Goal: Information Seeking & Learning: Understand process/instructions

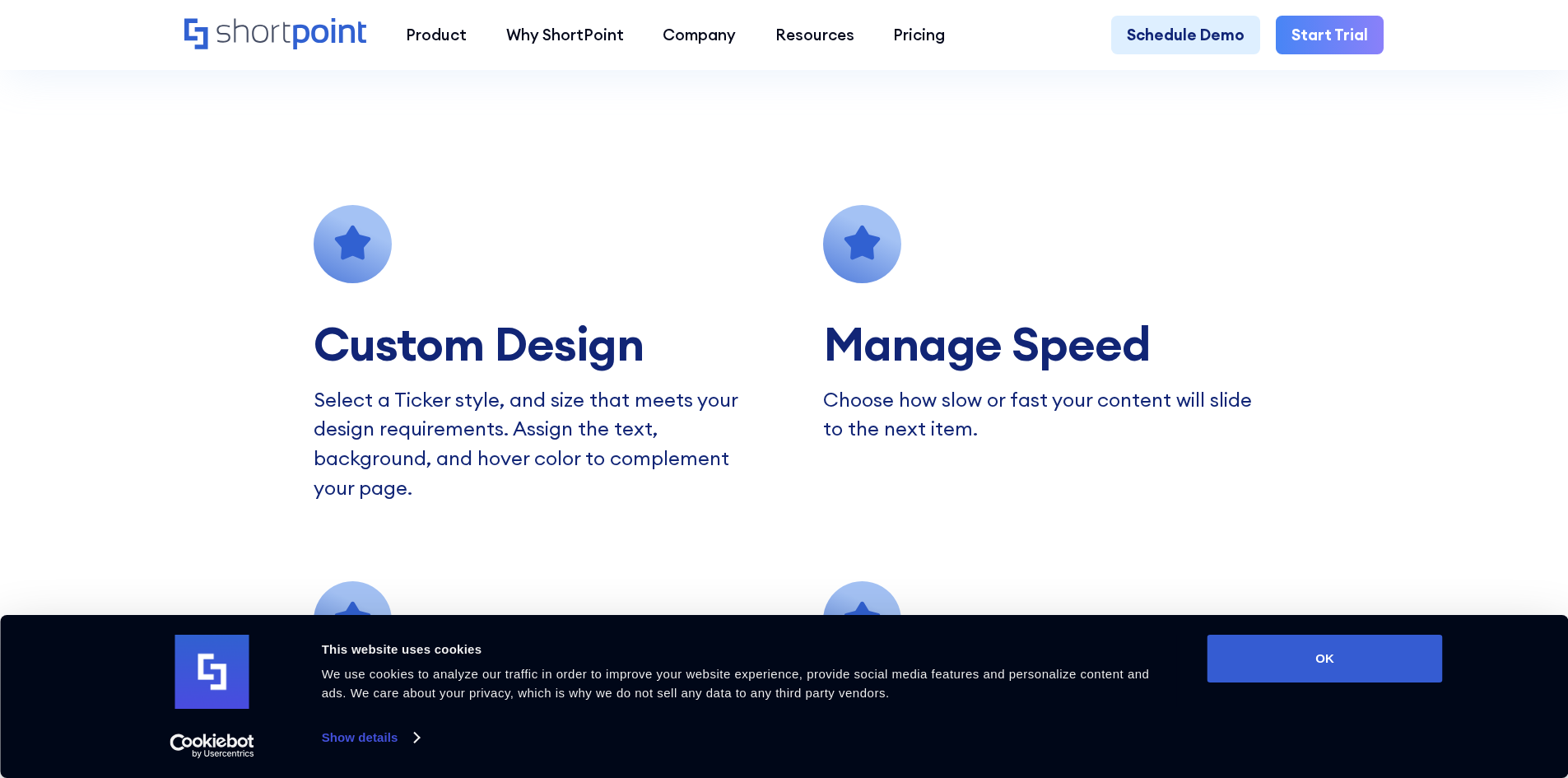
scroll to position [1482, 0]
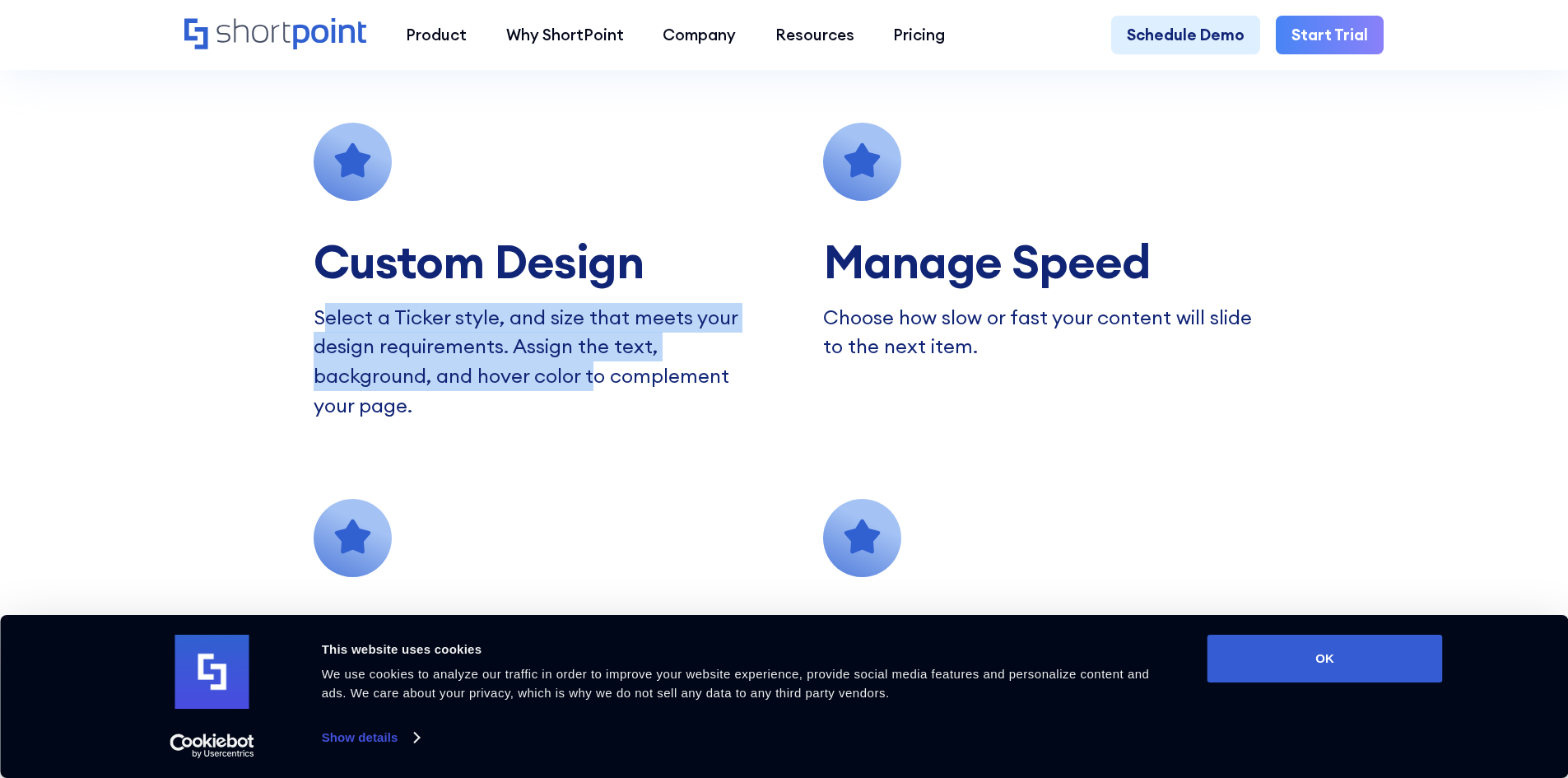
drag, startPoint x: 484, startPoint y: 374, endPoint x: 324, endPoint y: 327, distance: 166.8
click at [324, 327] on p "Select a Ticker style, and size that meets your design requirements. Assign the…" at bounding box center [530, 361] width 432 height 118
drag, startPoint x: 324, startPoint y: 327, endPoint x: 448, endPoint y: 398, distance: 142.9
click at [448, 398] on p "Select a Ticker style, and size that meets your design requirements. Assign the…" at bounding box center [530, 361] width 432 height 118
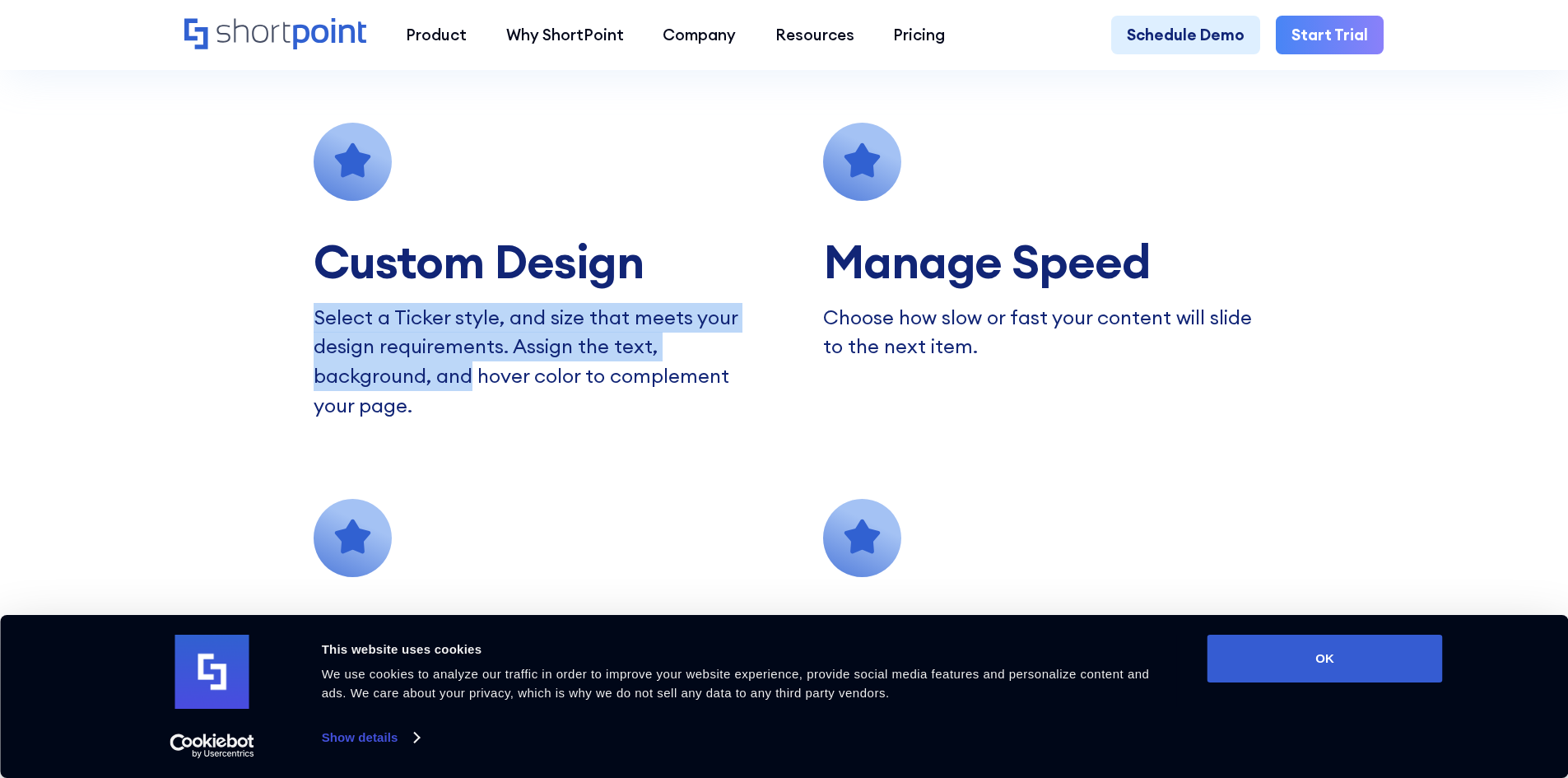
click at [448, 398] on p "Select a Ticker style, and size that meets your design requirements. Assign the…" at bounding box center [530, 361] width 432 height 118
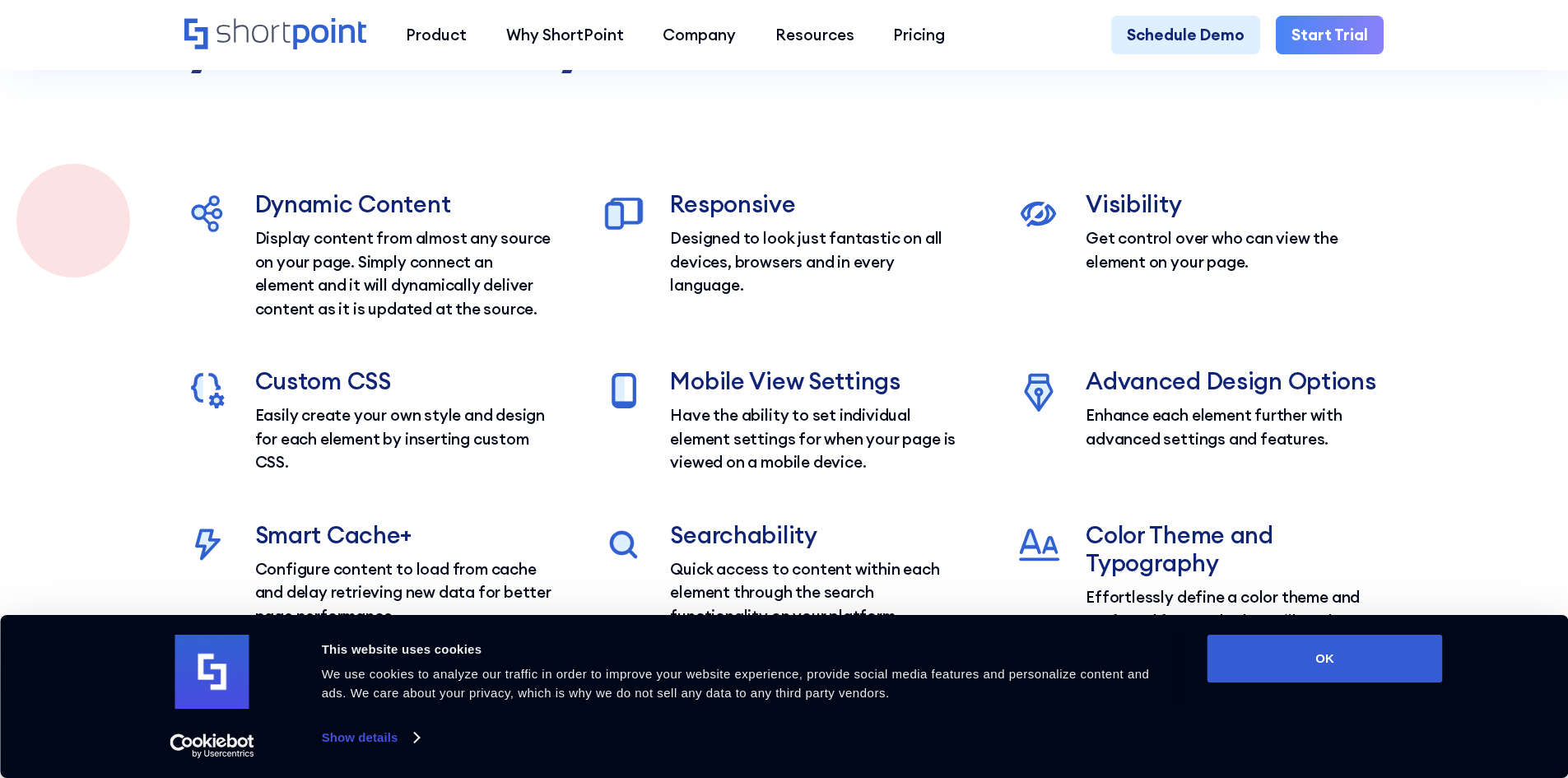
scroll to position [2883, 0]
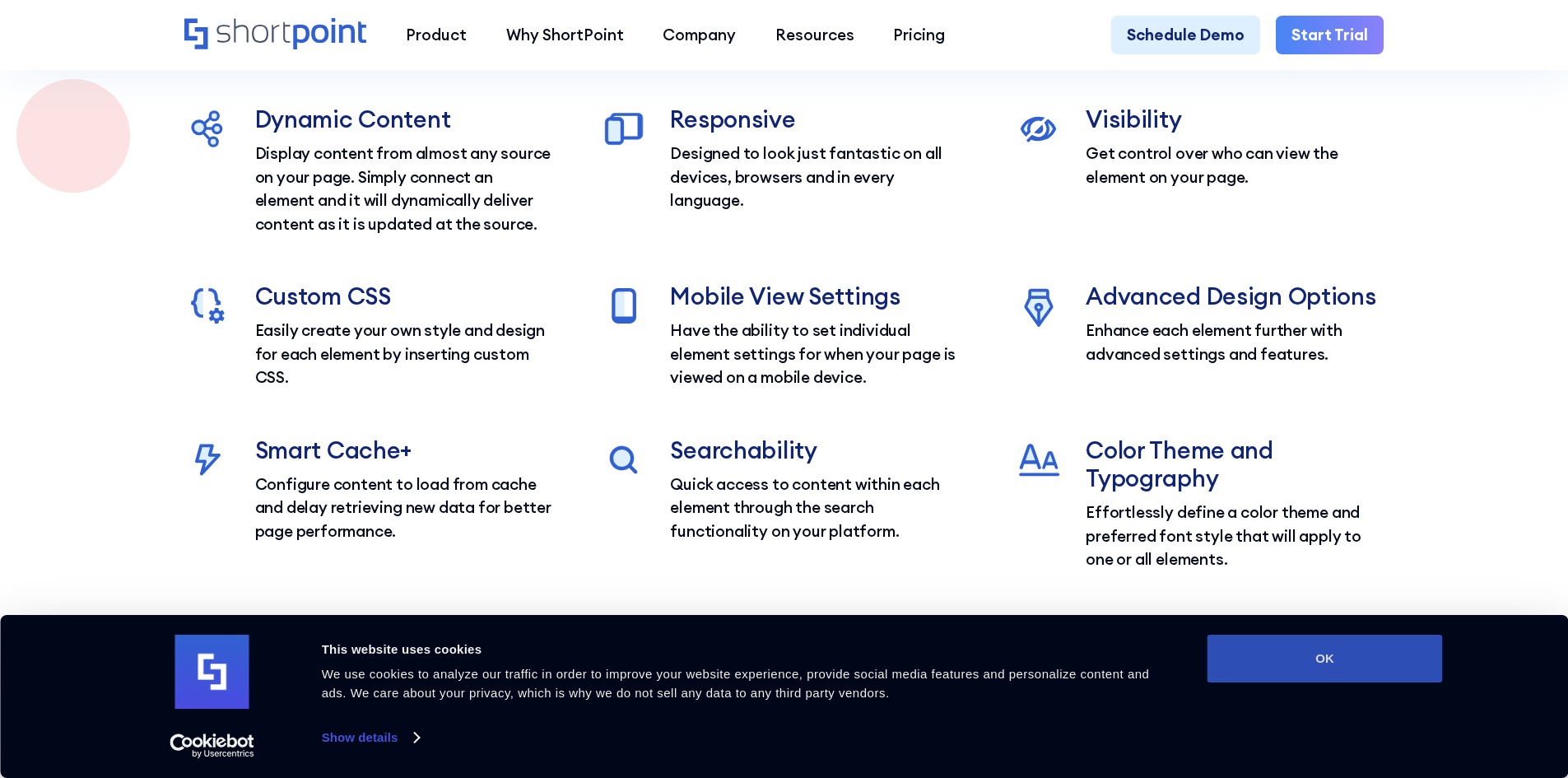
click at [1242, 658] on button "OK" at bounding box center [1325, 659] width 235 height 47
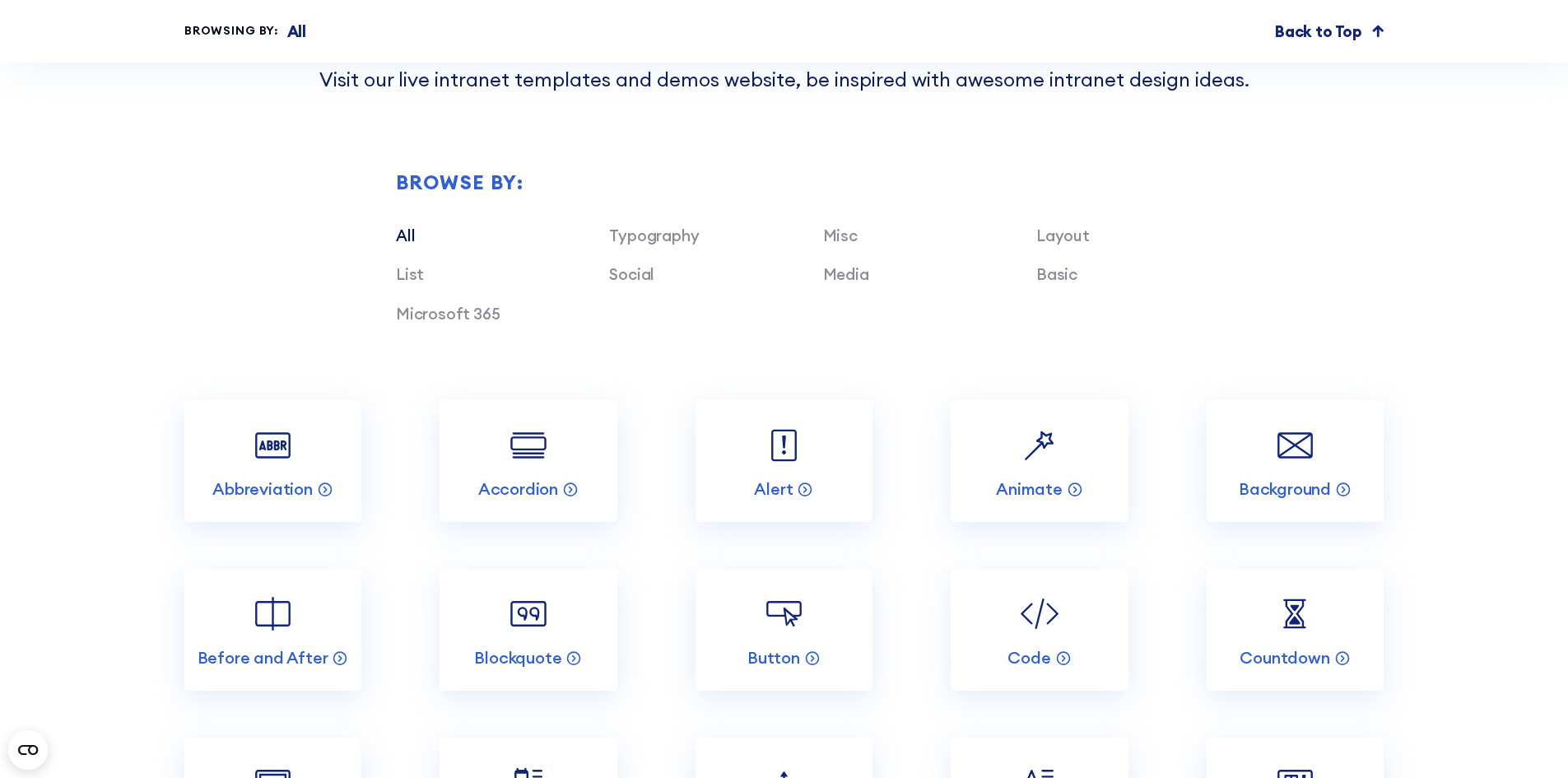
scroll to position [4859, 0]
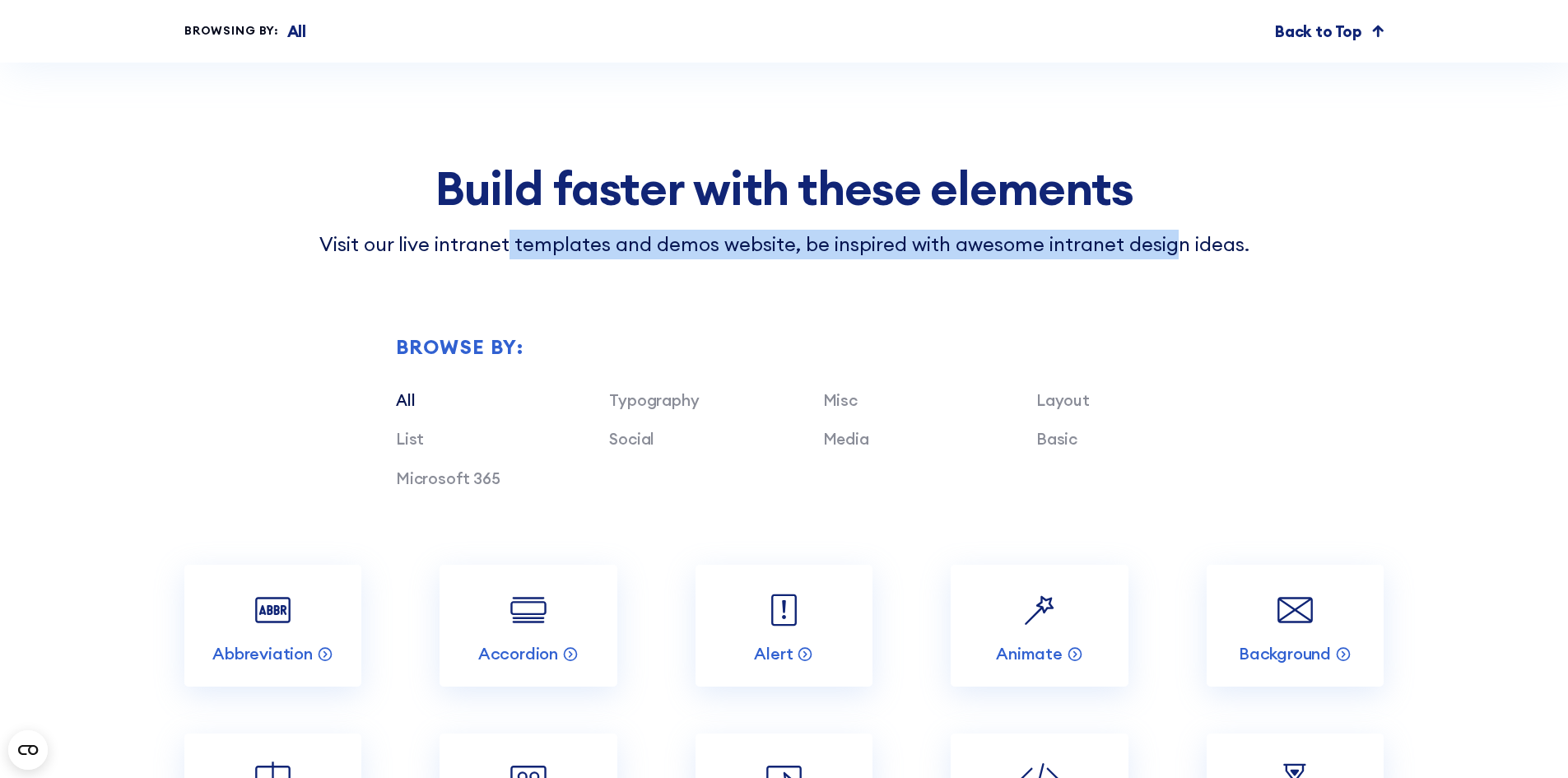
drag, startPoint x: 562, startPoint y: 263, endPoint x: 1180, endPoint y: 254, distance: 618.1
click at [1180, 254] on p "Visit our live intranet templates and demos website, be inspired with awesome i…" at bounding box center [784, 244] width 1200 height 30
drag, startPoint x: 874, startPoint y: 272, endPoint x: 655, endPoint y: 262, distance: 219.2
click at [655, 259] on p "Visit our live intranet templates and demos website, be inspired with awesome i…" at bounding box center [784, 244] width 1200 height 30
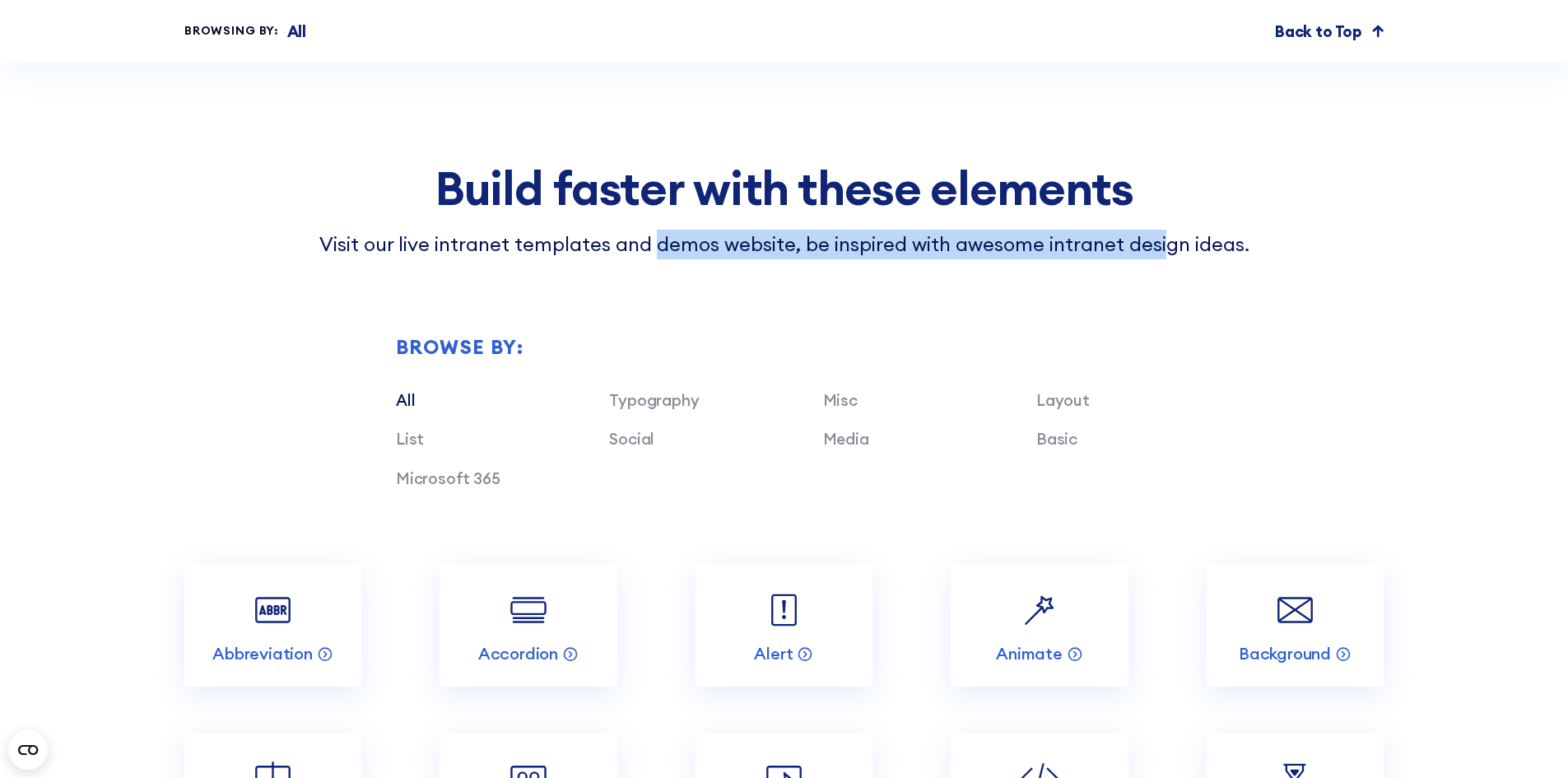
click at [655, 259] on p "Visit our live intranet templates and demos website, be inspired with awesome i…" at bounding box center [784, 244] width 1200 height 30
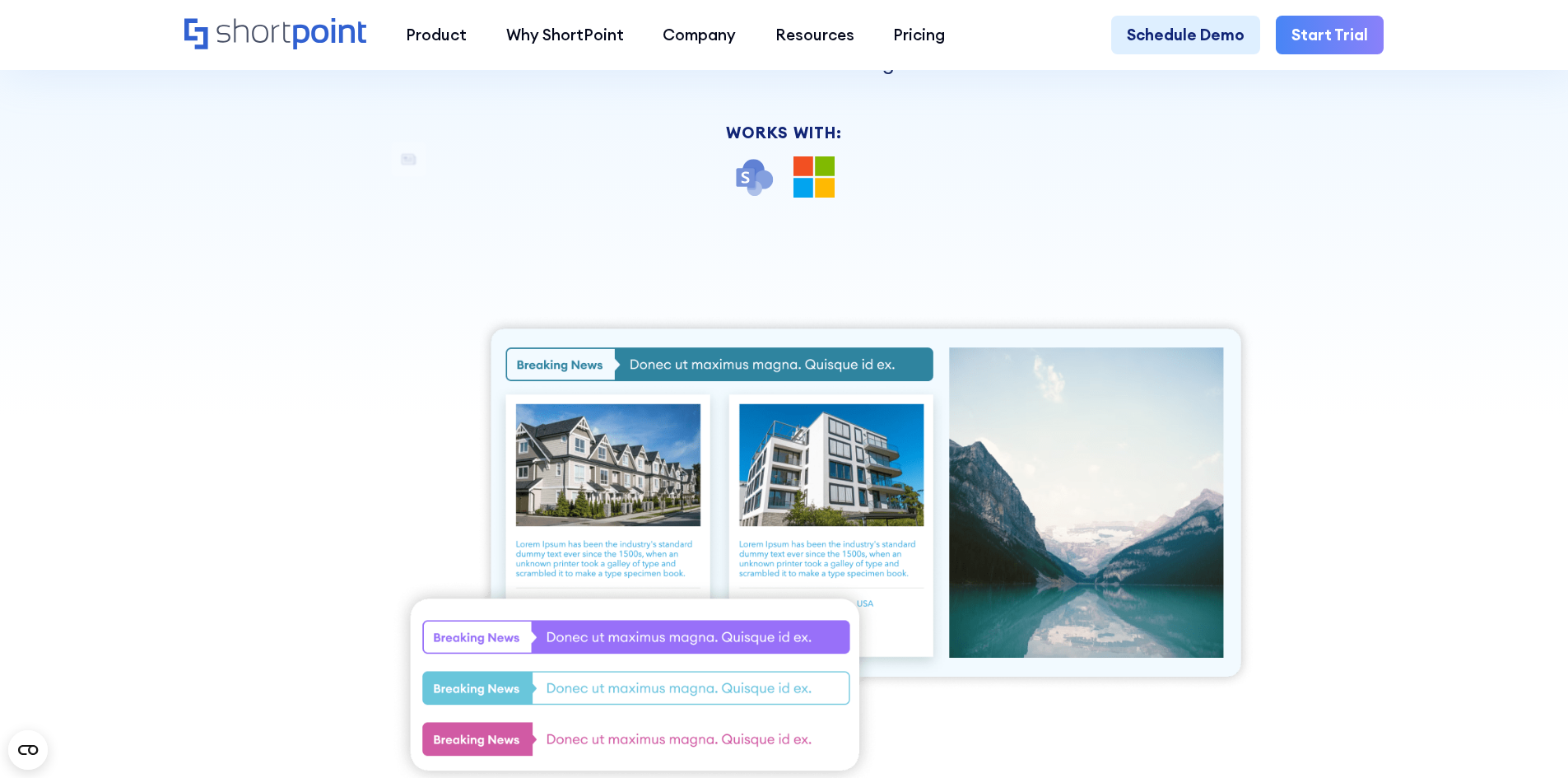
scroll to position [0, 0]
